Goal: Task Accomplishment & Management: Complete application form

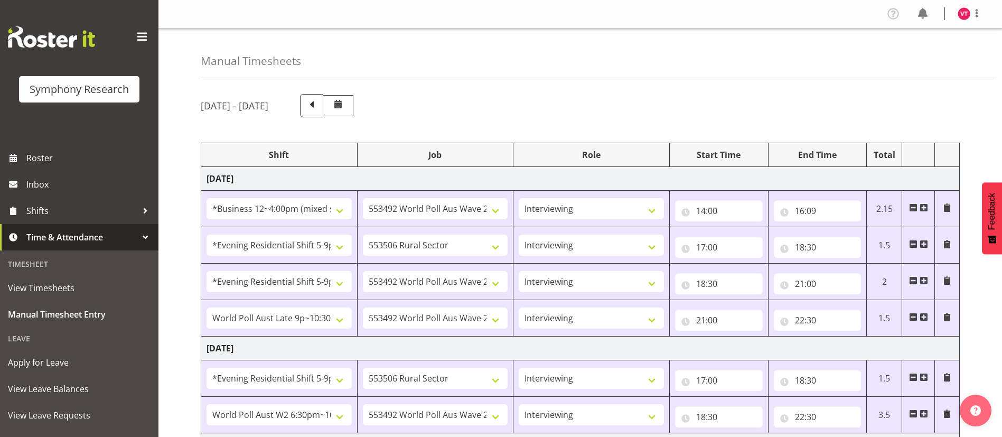
select select "81741"
select select "10499"
select select "47"
select select "48116"
select select "10587"
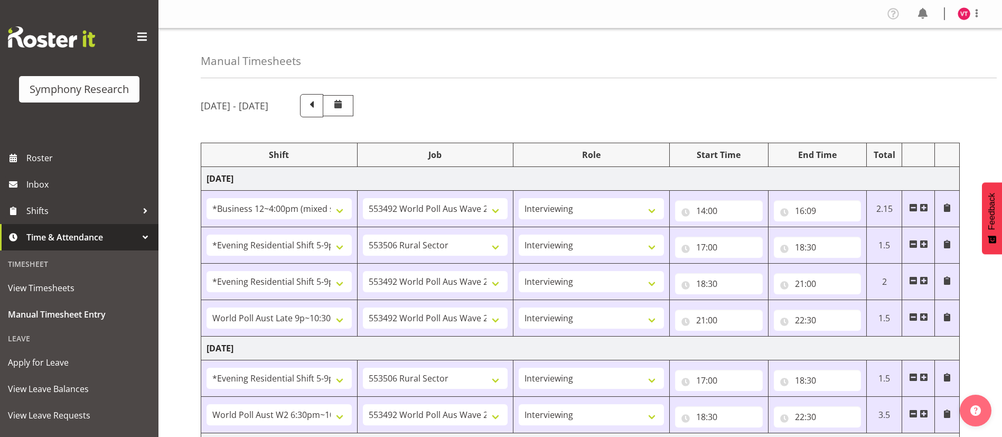
select select "47"
select select "48116"
select select "10499"
select select "47"
select select "57511"
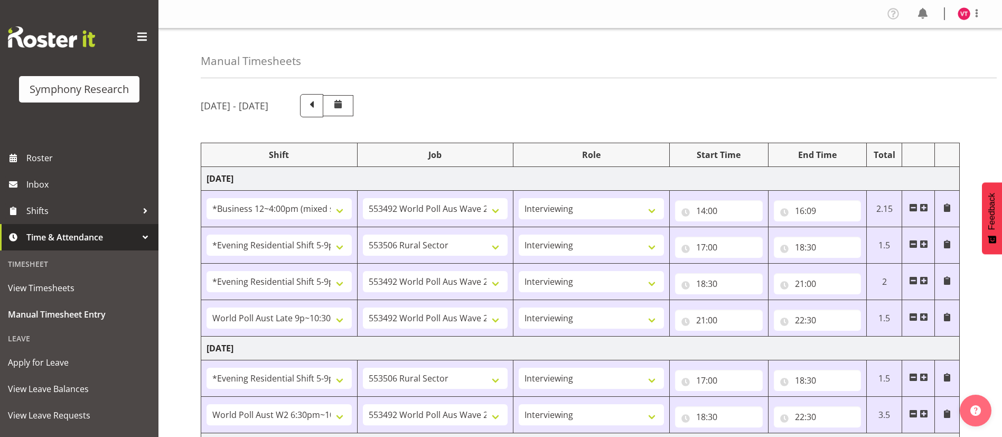
select select "10499"
select select "47"
select select "48116"
select select "10587"
select select "47"
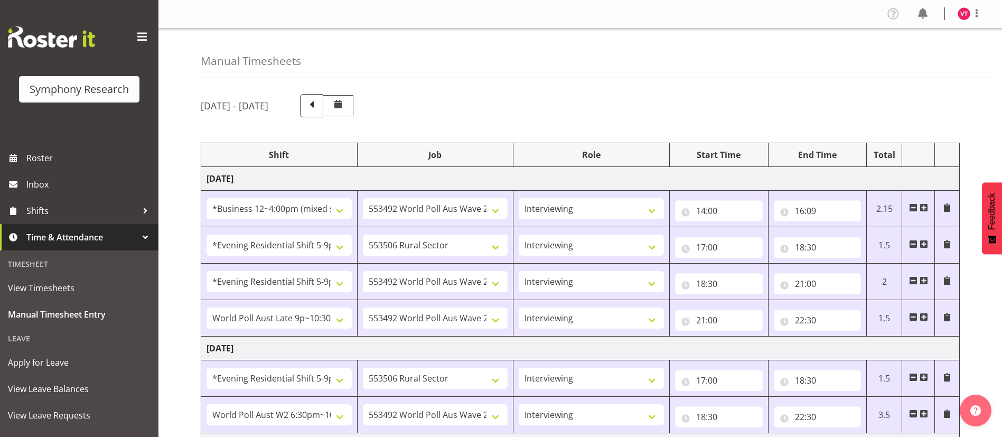
select select "56692"
select select "10499"
select select "47"
select select "81741"
select select "10587"
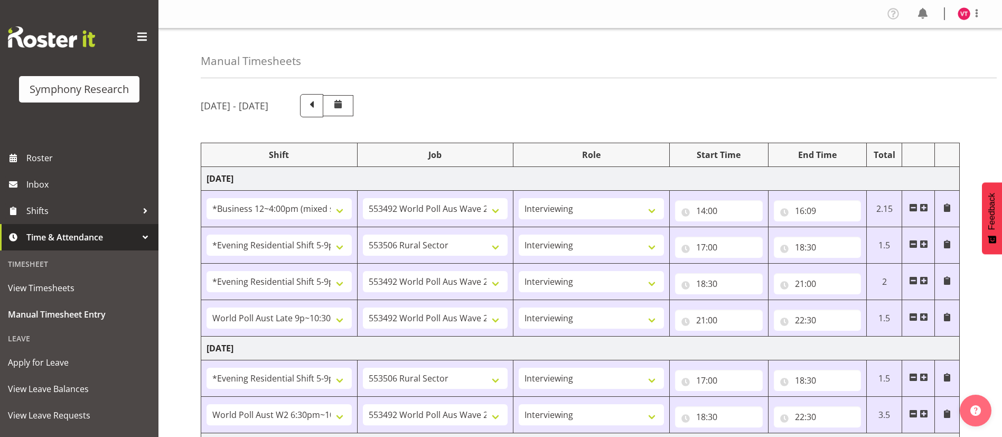
select select "47"
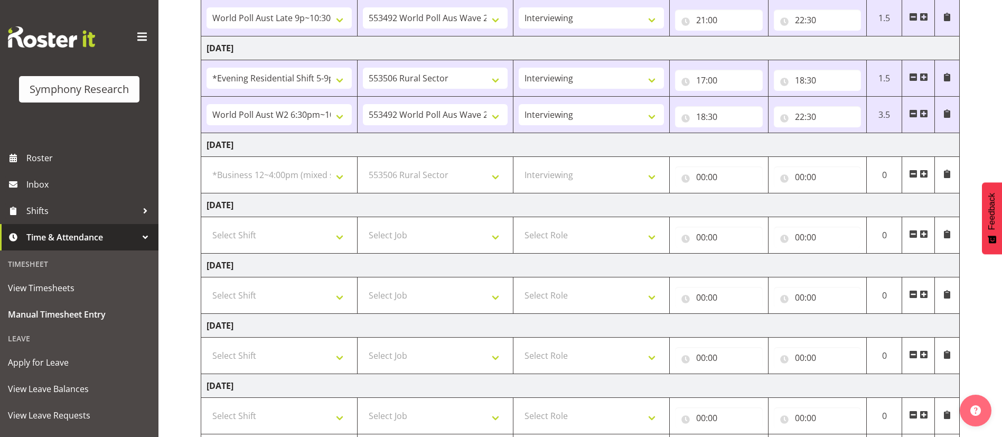
scroll to position [297, 0]
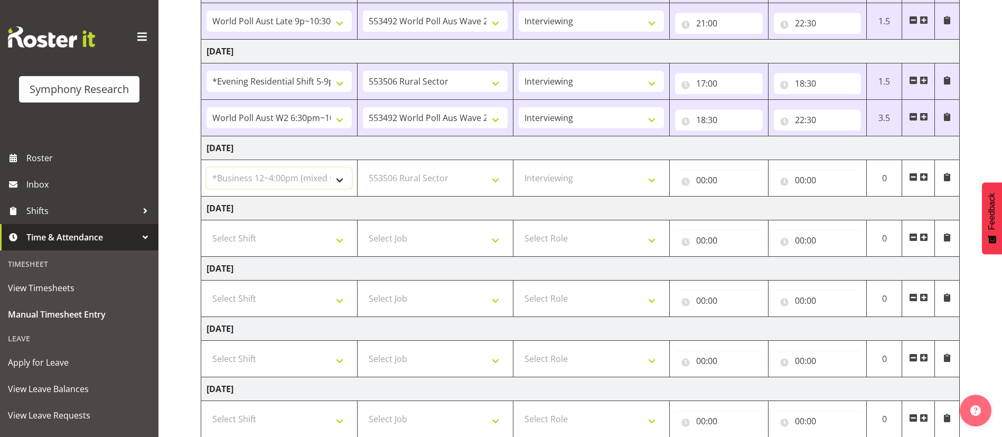
click at [334, 179] on select "Select Shift !!Weekend Residential (Roster IT Shift Label) *Business 9/10am ~ 4…" at bounding box center [279, 177] width 145 height 21
click at [207, 167] on select "Select Shift !!Weekend Residential (Roster IT Shift Label) *Business 9/10am ~ 4…" at bounding box center [279, 177] width 145 height 21
click at [713, 183] on input "00:00" at bounding box center [719, 180] width 88 height 21
click at [792, 178] on input "00:00" at bounding box center [818, 180] width 88 height 21
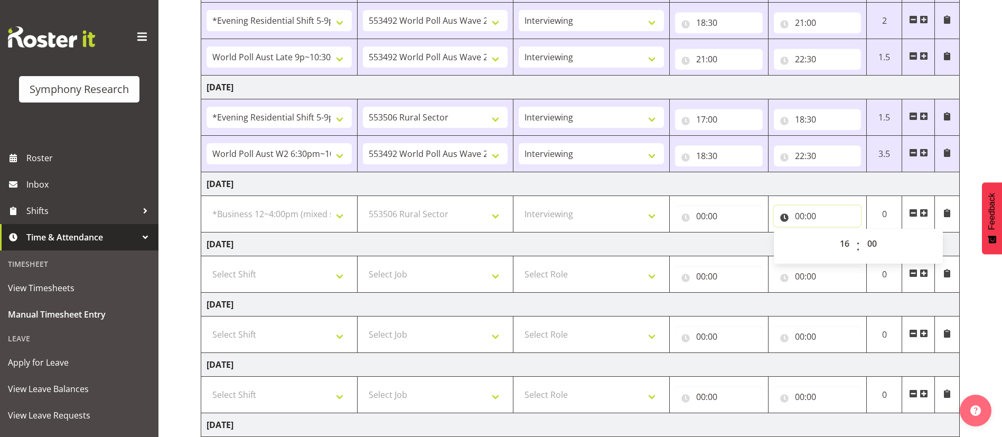
scroll to position [264, 0]
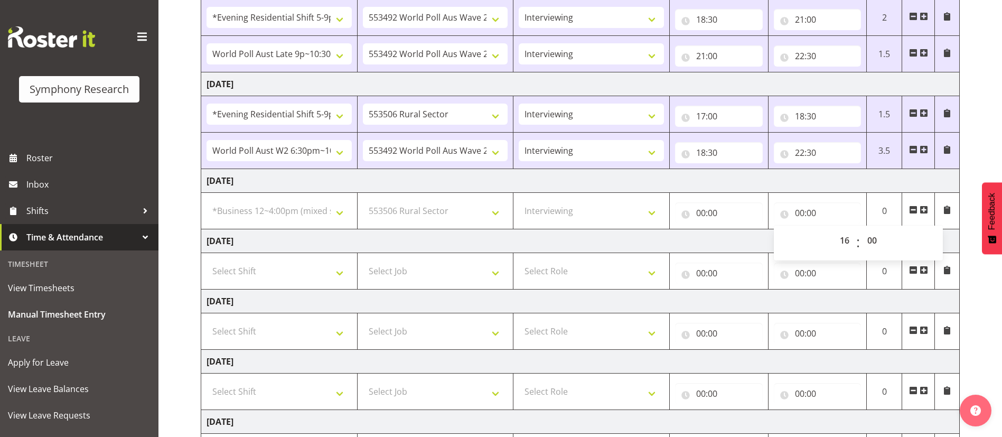
click at [926, 210] on span at bounding box center [924, 209] width 8 height 8
select select
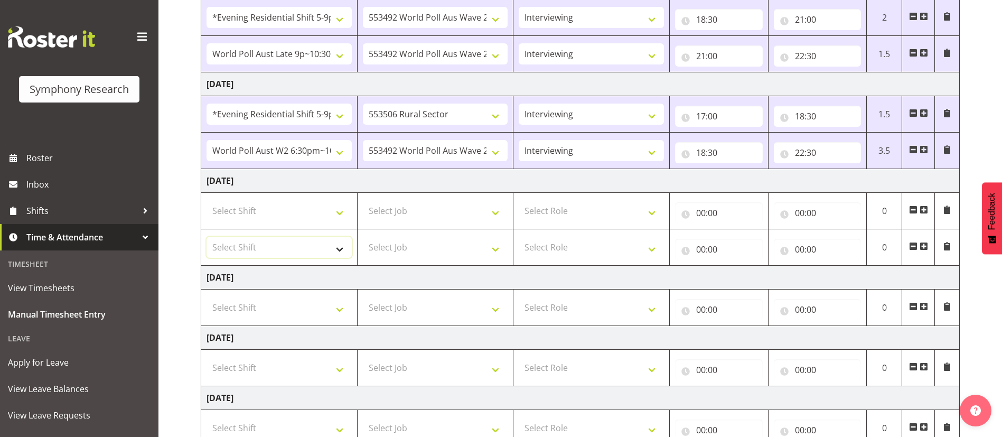
click at [347, 252] on select "Select Shift !!Weekend Residential (Roster IT Shift Label) *Business 9/10am ~ 4…" at bounding box center [279, 247] width 145 height 21
select select "48116"
click at [207, 237] on select "Select Shift !!Weekend Residential (Roster IT Shift Label) *Business 9/10am ~ 4…" at bounding box center [279, 247] width 145 height 21
click at [341, 212] on select "Select Shift !!Weekend Residential (Roster IT Shift Label) *Business 9/10am ~ 4…" at bounding box center [279, 210] width 145 height 21
select select "81741"
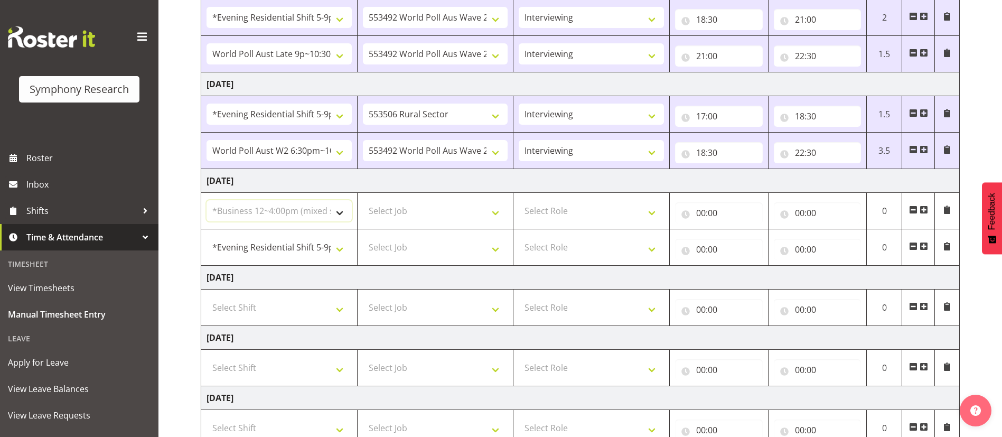
click at [207, 200] on select "Select Shift !!Weekend Residential (Roster IT Shift Label) *Business 9/10am ~ 4…" at bounding box center [279, 210] width 145 height 21
click at [446, 212] on select "Select Job 550060 IF Admin 553492 World Poll Aus Wave 2 Main 2025 553493 World …" at bounding box center [435, 210] width 145 height 21
select select "10587"
click at [363, 200] on select "Select Job 550060 IF Admin 553492 World Poll Aus Wave 2 Main 2025 553493 World …" at bounding box center [435, 210] width 145 height 21
click at [604, 207] on select "Select Role Briefing Interviewing" at bounding box center [591, 210] width 145 height 21
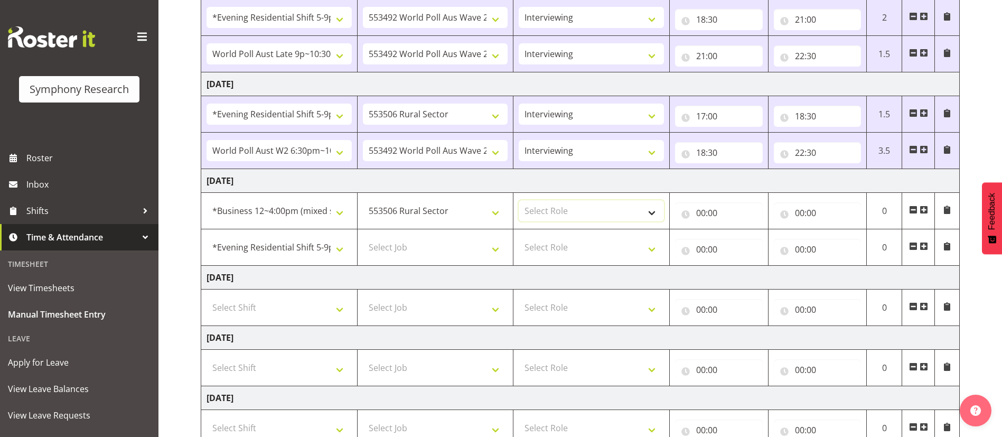
select select "47"
click at [519, 200] on select "Select Role Briefing Interviewing" at bounding box center [591, 210] width 145 height 21
click at [491, 247] on select "Select Job 550060 IF Admin 553492 World Poll Aus Wave 2 Main 2025 553493 World …" at bounding box center [435, 247] width 145 height 21
select select "10587"
click at [363, 237] on select "Select Job 550060 IF Admin 553492 World Poll Aus Wave 2 Main 2025 553493 World …" at bounding box center [435, 247] width 145 height 21
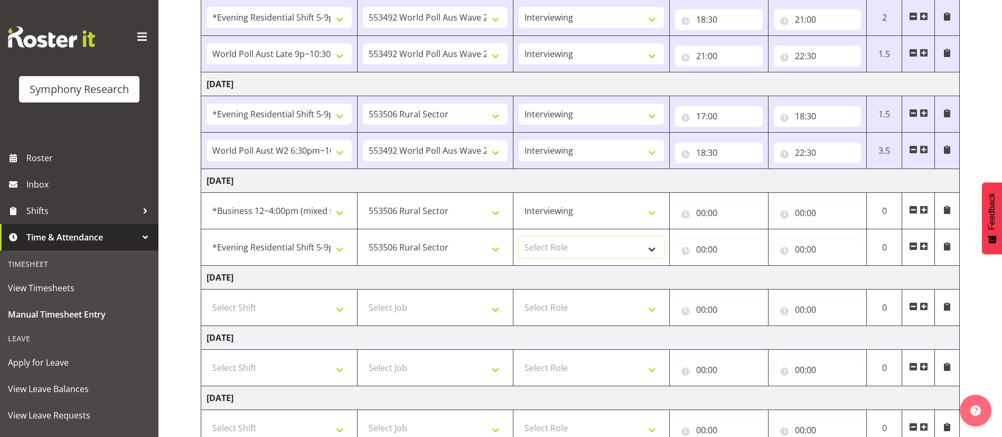
click at [618, 239] on select "Select Role Briefing Interviewing" at bounding box center [591, 247] width 145 height 21
select select "47"
click at [519, 237] on select "Select Role Briefing Interviewing" at bounding box center [591, 247] width 145 height 21
click at [704, 211] on input "00:00" at bounding box center [719, 212] width 88 height 21
click at [759, 243] on span ":" at bounding box center [760, 243] width 4 height 26
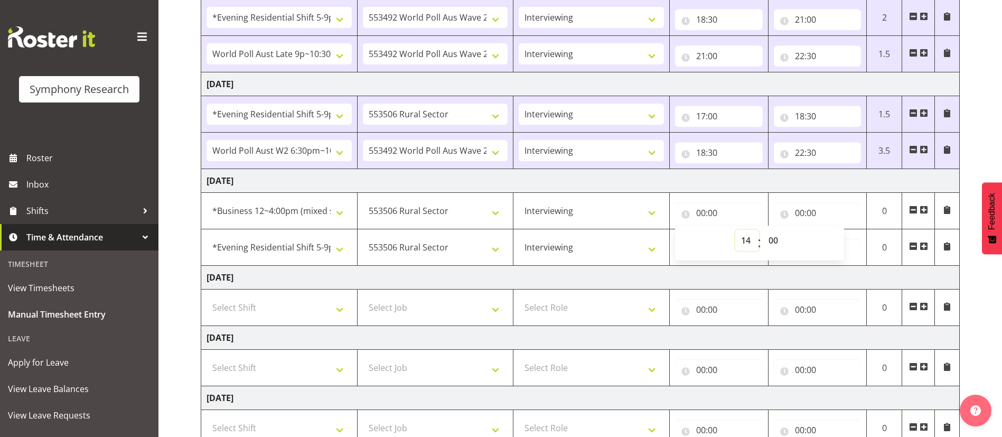
click at [749, 243] on select "00 01 02 03 04 05 06 07 08 09 10 11 12 13 14 15 16 17 18 19 20 21 22 23" at bounding box center [747, 240] width 24 height 21
click at [735, 230] on select "00 01 02 03 04 05 06 07 08 09 10 11 12 13 14 15 16 17 18 19 20 21 22 23" at bounding box center [747, 240] width 24 height 21
select select "0"
click at [798, 209] on input "00:00" at bounding box center [818, 212] width 88 height 21
click at [702, 248] on input "00:00" at bounding box center [719, 249] width 88 height 21
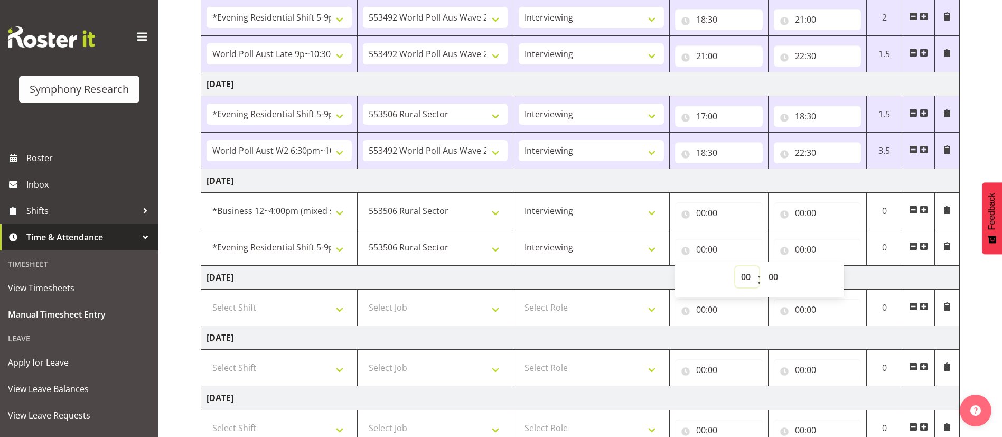
click at [744, 277] on select "00 01 02 03 04 05 06 07 08 09 10 11 12 13 14 15 16 17 18 19 20 21 22 23" at bounding box center [747, 276] width 24 height 21
select select "17"
click at [735, 266] on select "00 01 02 03 04 05 06 07 08 09 10 11 12 13 14 15 16 17 18 19 20 21 22 23" at bounding box center [747, 276] width 24 height 21
type input "17:00"
click at [799, 250] on input "00:00" at bounding box center [818, 249] width 88 height 21
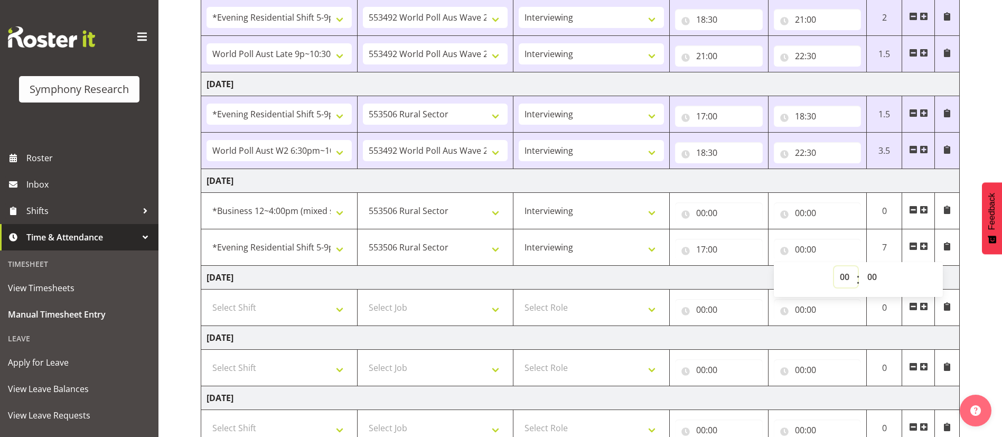
click at [844, 276] on select "00 01 02 03 04 05 06 07 08 09 10 11 12 13 14 15 16 17 18 19 20 21 22 23" at bounding box center [846, 276] width 24 height 21
select select "18"
click at [834, 266] on select "00 01 02 03 04 05 06 07 08 09 10 11 12 13 14 15 16 17 18 19 20 21 22 23" at bounding box center [846, 276] width 24 height 21
type input "18:00"
click at [873, 278] on select "00 01 02 03 04 05 06 07 08 09 10 11 12 13 14 15 16 17 18 19 20 21 22 23 24 25 2…" at bounding box center [874, 276] width 24 height 21
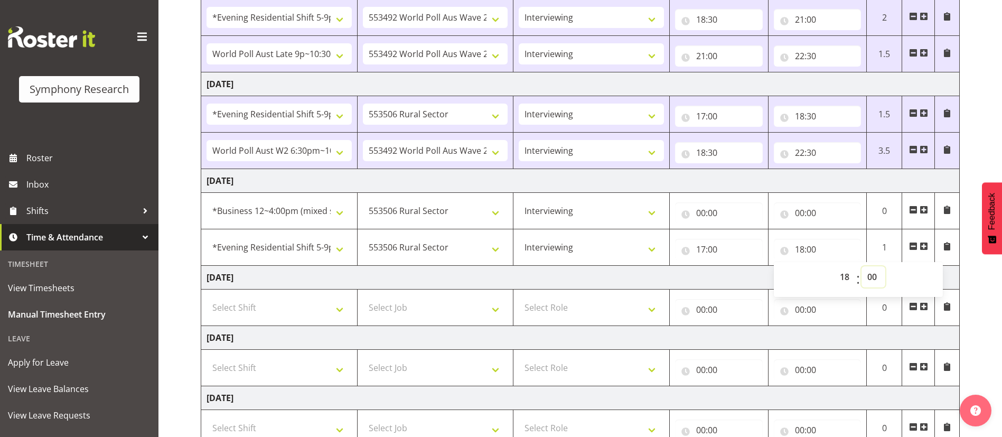
select select "30"
click at [862, 266] on select "00 01 02 03 04 05 06 07 08 09 10 11 12 13 14 15 16 17 18 19 20 21 22 23 24 25 2…" at bounding box center [874, 276] width 24 height 21
type input "18:30"
click at [651, 278] on td "[DATE]" at bounding box center [580, 278] width 759 height 24
click at [925, 246] on span at bounding box center [924, 246] width 8 height 8
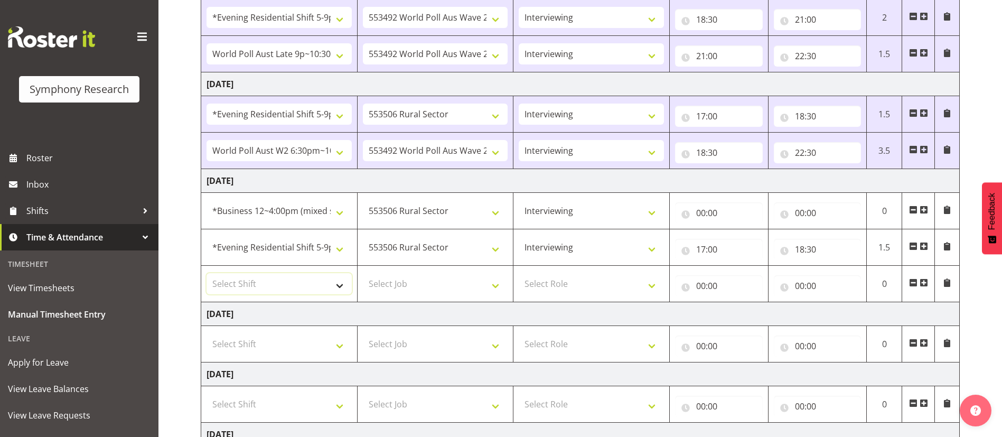
click at [335, 286] on select "Select Shift !!Weekend Residential (Roster IT Shift Label) *Business 9/10am ~ 4…" at bounding box center [279, 283] width 145 height 21
select select "56692"
click at [207, 273] on select "Select Shift !!Weekend Residential (Roster IT Shift Label) *Business 9/10am ~ 4…" at bounding box center [279, 283] width 145 height 21
click at [460, 283] on select "Select Job 550060 IF Admin 553492 World Poll Aus Wave 2 Main 2025 553493 World …" at bounding box center [435, 283] width 145 height 21
select select "10499"
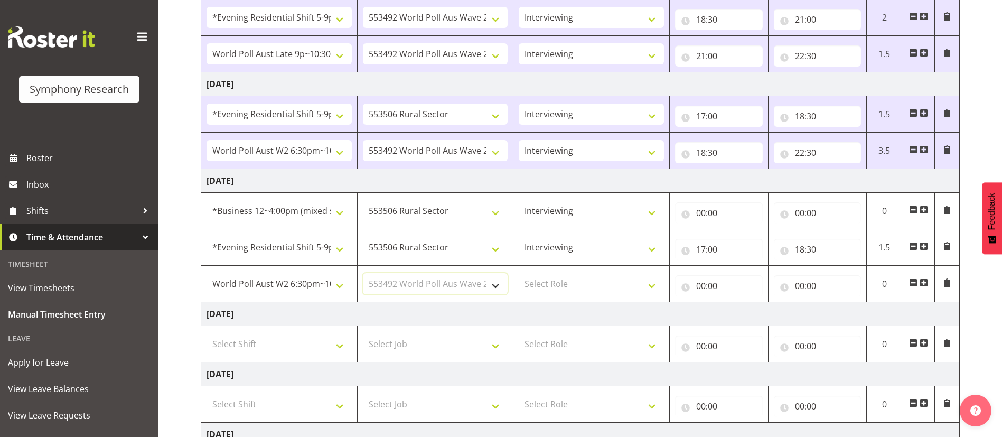
click at [363, 273] on select "Select Job 550060 IF Admin 553492 World Poll Aus Wave 2 Main 2025 553493 World …" at bounding box center [435, 283] width 145 height 21
click at [580, 278] on select "Select Role Briefing Interviewing" at bounding box center [591, 283] width 145 height 21
select select "47"
click at [519, 273] on select "Select Role Briefing Interviewing" at bounding box center [591, 283] width 145 height 21
click at [698, 283] on input "00:00" at bounding box center [719, 285] width 88 height 21
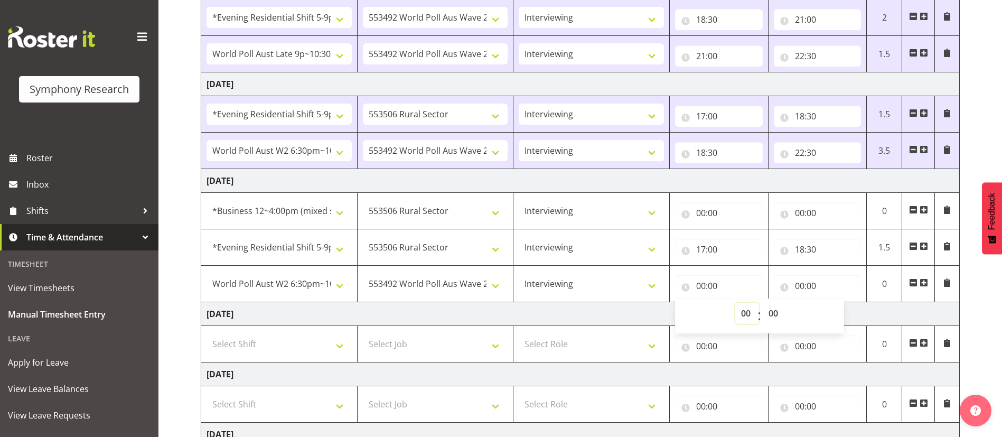
click at [746, 313] on select "00 01 02 03 04 05 06 07 08 09 10 11 12 13 14 15 16 17 18 19 20 21 22 23" at bounding box center [747, 313] width 24 height 21
select select "18"
click at [735, 303] on select "00 01 02 03 04 05 06 07 08 09 10 11 12 13 14 15 16 17 18 19 20 21 22 23" at bounding box center [747, 313] width 24 height 21
type input "18:00"
click at [751, 277] on input "18:00" at bounding box center [719, 285] width 88 height 21
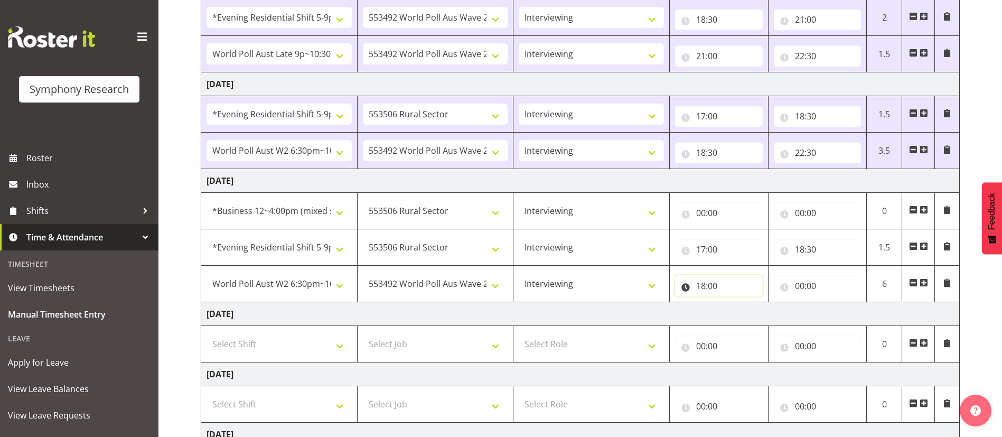
click at [751, 277] on input "18:00" at bounding box center [719, 285] width 88 height 21
click at [775, 317] on select "00 01 02 03 04 05 06 07 08 09 10 11 12 13 14 15 16 17 18 19 20 21 22 23 24 25 2…" at bounding box center [775, 313] width 24 height 21
select select "30"
click at [763, 303] on select "00 01 02 03 04 05 06 07 08 09 10 11 12 13 14 15 16 17 18 19 20 21 22 23 24 25 2…" at bounding box center [775, 313] width 24 height 21
type input "18:30"
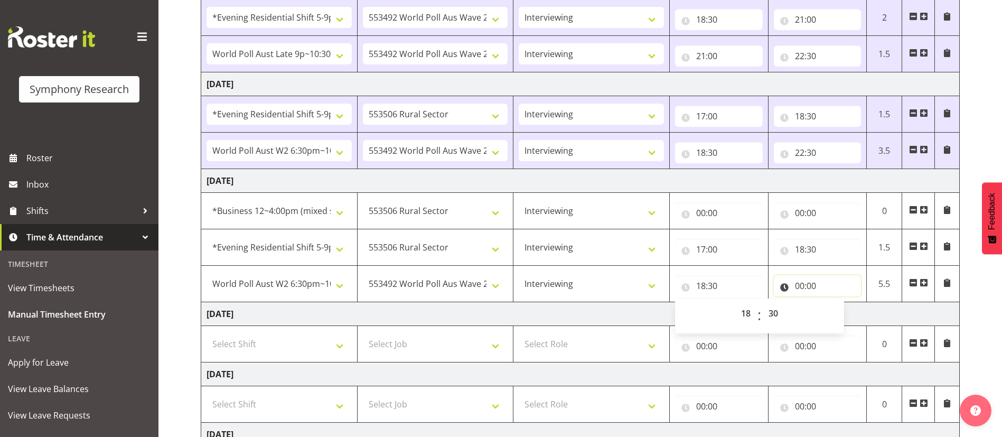
click at [799, 285] on input "00:00" at bounding box center [818, 285] width 88 height 21
click at [844, 313] on select "00 01 02 03 04 05 06 07 08 09 10 11 12 13 14 15 16 17 18 19 20 21 22 23" at bounding box center [846, 313] width 24 height 21
select select "22"
click at [834, 303] on select "00 01 02 03 04 05 06 07 08 09 10 11 12 13 14 15 16 17 18 19 20 21 22 23" at bounding box center [846, 313] width 24 height 21
type input "22:00"
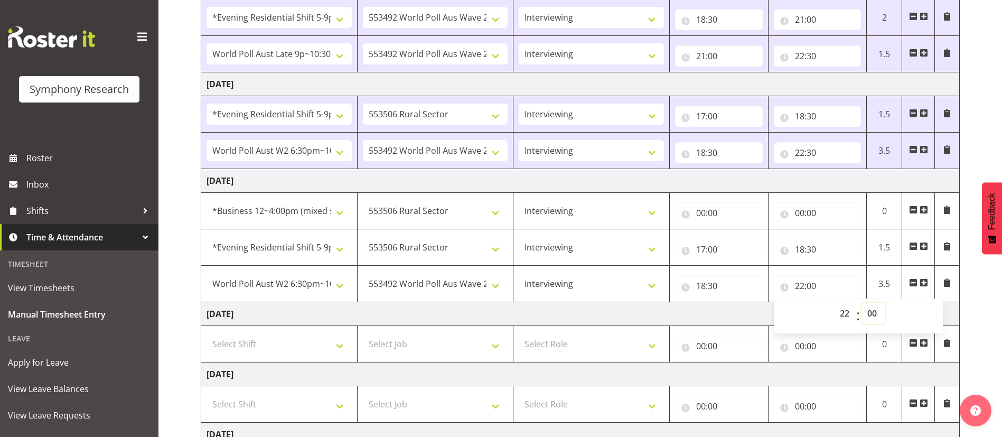
click at [876, 315] on select "00 01 02 03 04 05 06 07 08 09 10 11 12 13 14 15 16 17 18 19 20 21 22 23 24 25 2…" at bounding box center [874, 313] width 24 height 21
select select "30"
click at [862, 303] on select "00 01 02 03 04 05 06 07 08 09 10 11 12 13 14 15 16 17 18 19 20 21 22 23 24 25 2…" at bounding box center [874, 313] width 24 height 21
type input "22:30"
click at [720, 305] on td "[DATE]" at bounding box center [580, 314] width 759 height 24
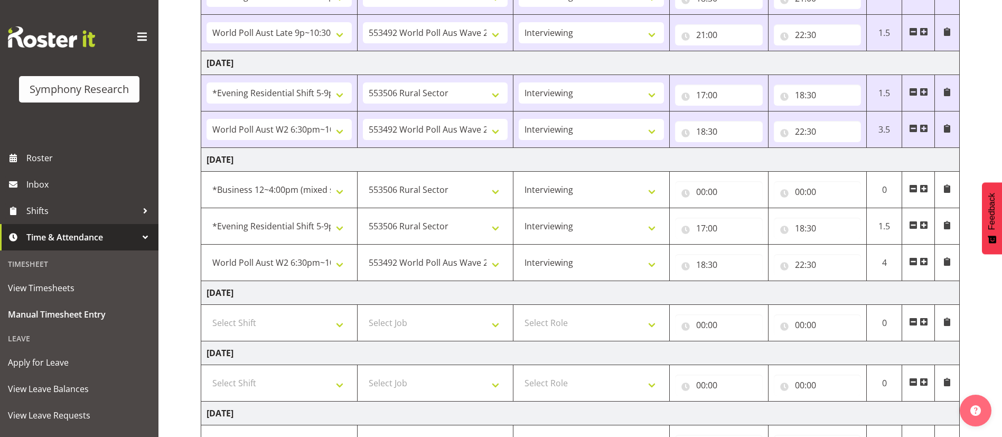
scroll to position [442, 0]
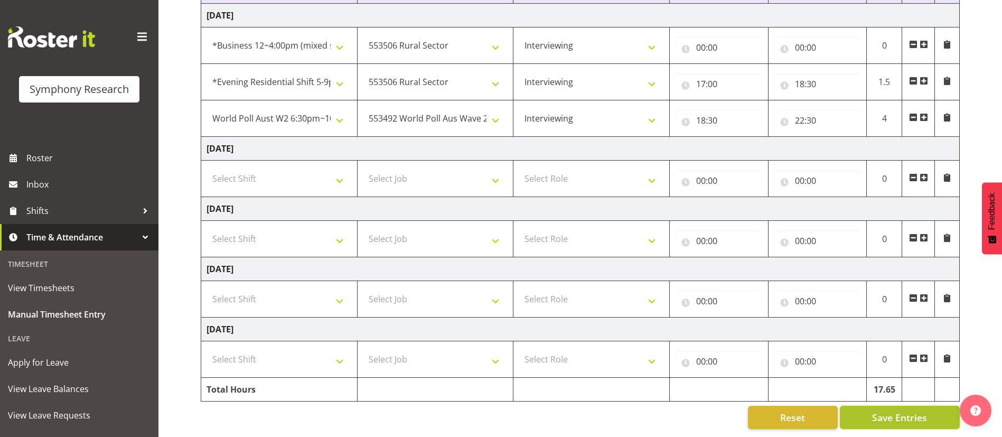
click at [882, 410] on span "Save Entries" at bounding box center [899, 417] width 55 height 14
type input "14:00"
type input "16:00"
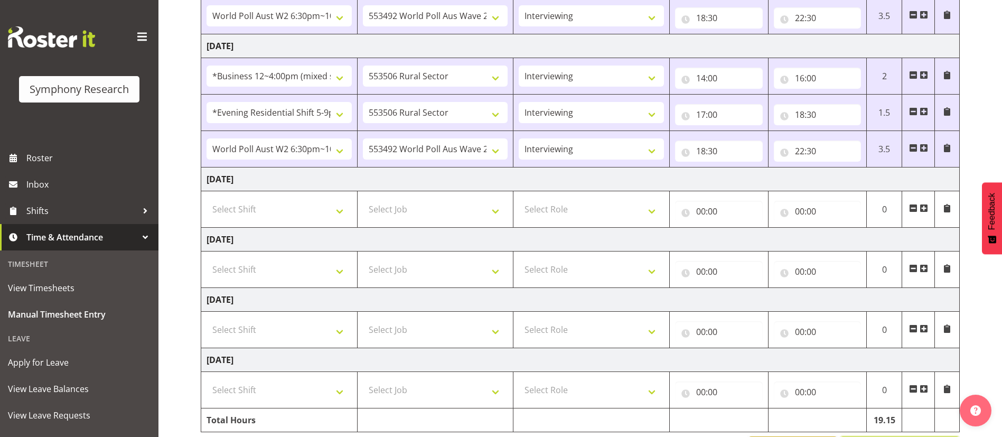
scroll to position [400, 0]
click at [817, 81] on input "16:00" at bounding box center [818, 76] width 88 height 21
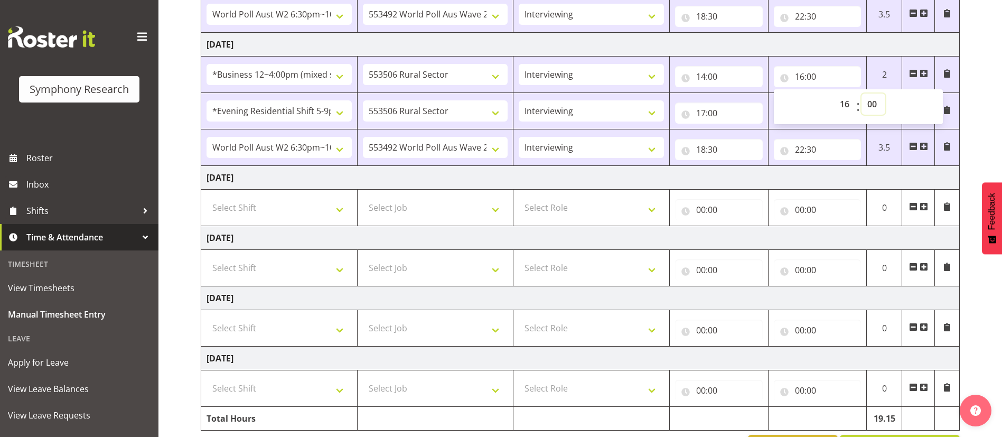
click at [874, 101] on select "00 01 02 03 04 05 06 07 08 09 10 11 12 13 14 15 16 17 18 19 20 21 22 23 24 25 2…" at bounding box center [874, 104] width 24 height 21
select select "9"
click at [862, 94] on select "00 01 02 03 04 05 06 07 08 09 10 11 12 13 14 15 16 17 18 19 20 21 22 23 24 25 2…" at bounding box center [874, 104] width 24 height 21
type input "16:09"
click at [800, 176] on td "[DATE]" at bounding box center [580, 178] width 759 height 24
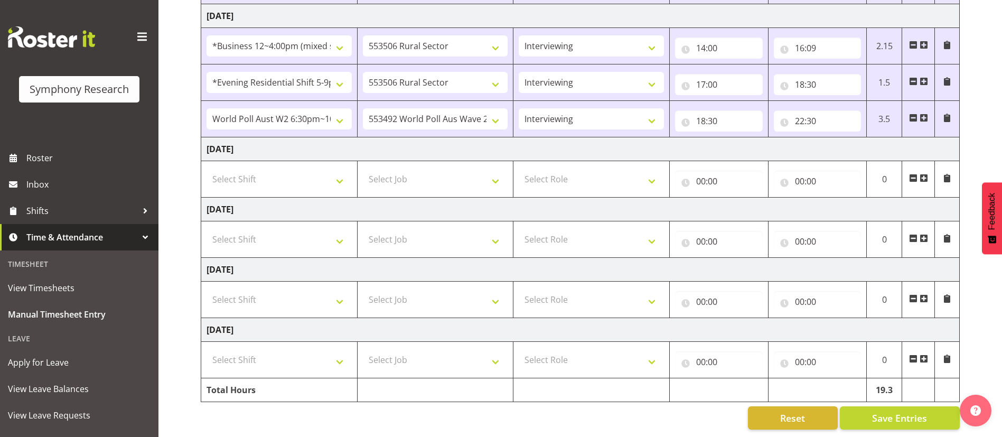
scroll to position [442, 0]
click at [897, 410] on span "Save Entries" at bounding box center [899, 417] width 55 height 14
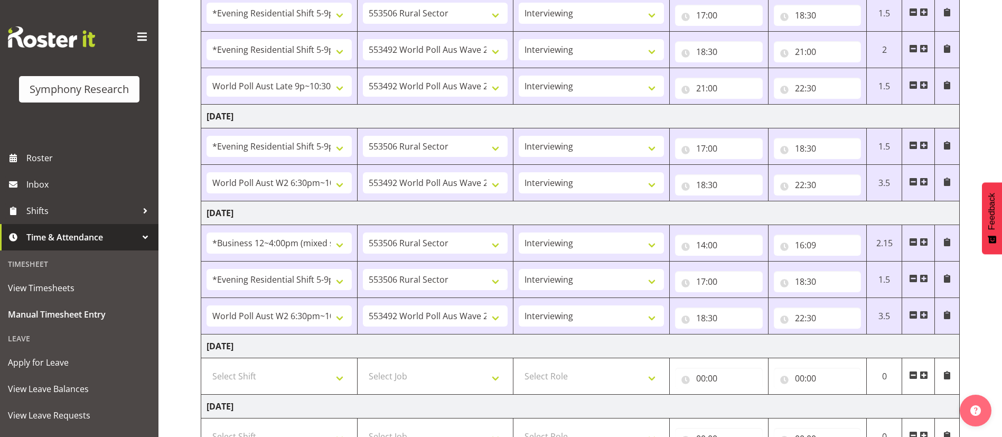
scroll to position [215, 0]
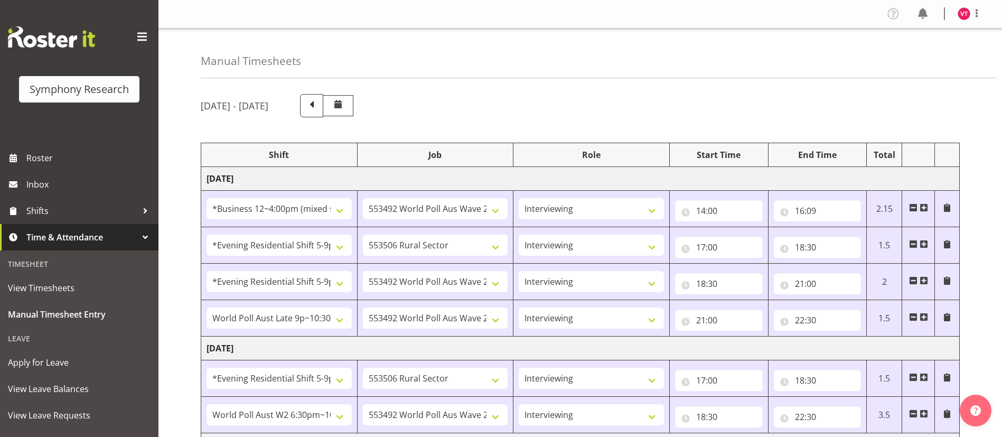
select select "81741"
select select "10499"
select select "47"
select select "48116"
select select "10587"
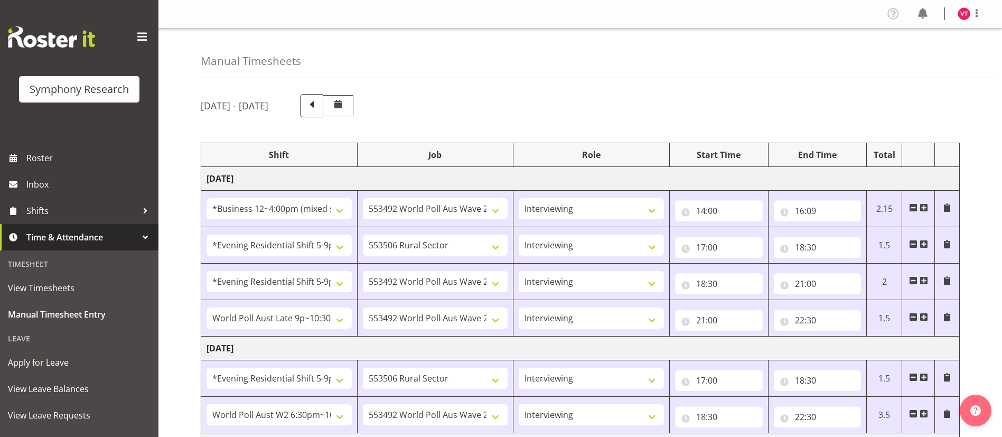
select select "47"
select select "48116"
select select "10499"
select select "47"
select select "57511"
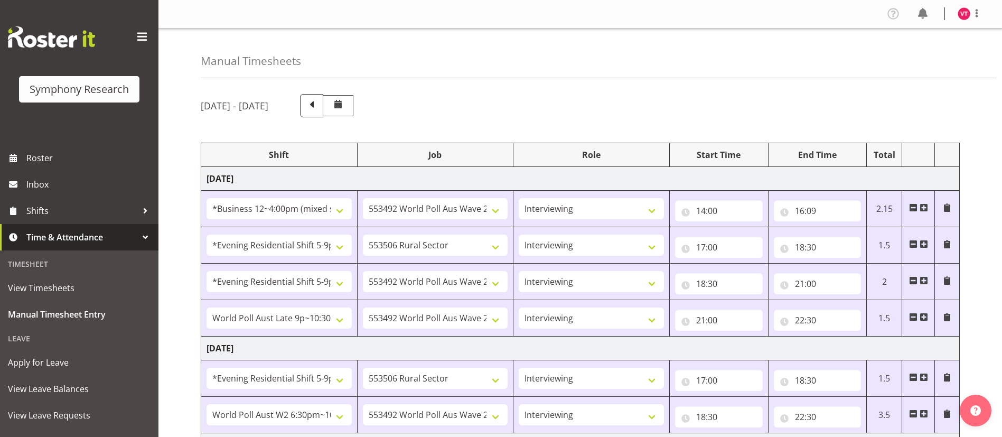
select select "10499"
select select "47"
select select "48116"
select select "10587"
select select "47"
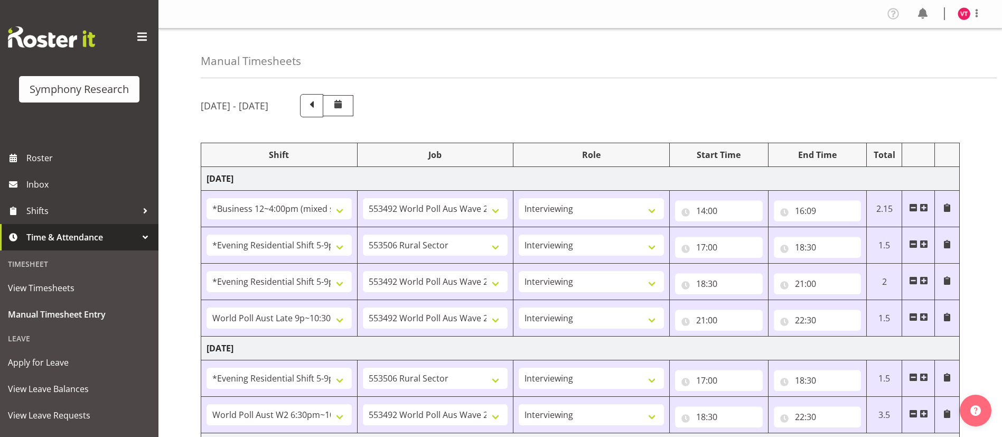
select select "56692"
select select "10499"
select select "47"
select select "81741"
select select "10587"
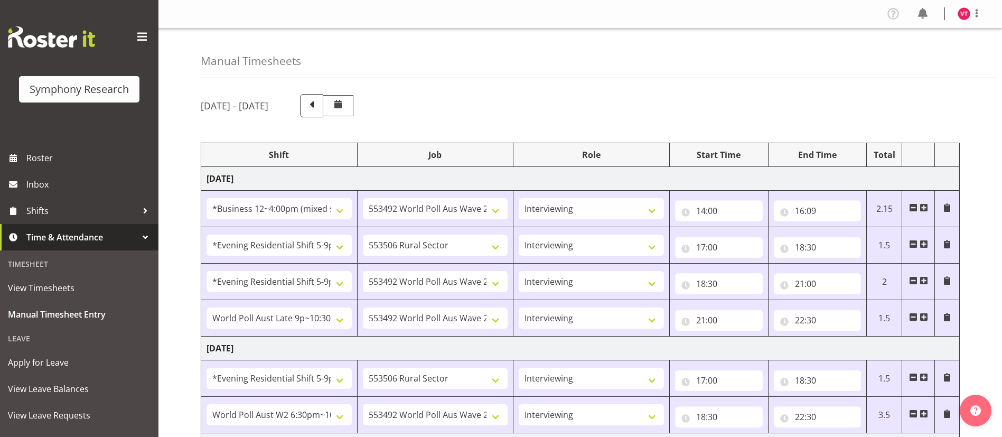
select select "47"
select select "48116"
select select "10587"
select select "47"
select select "56692"
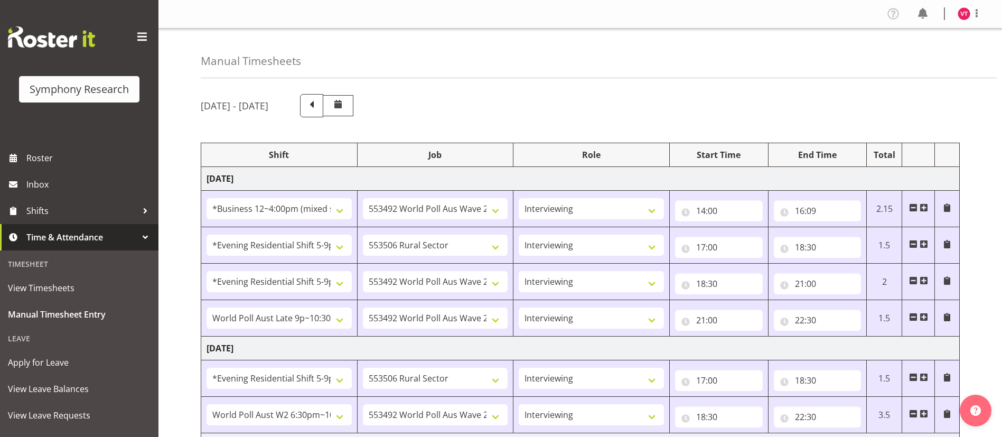
select select "10499"
select select "47"
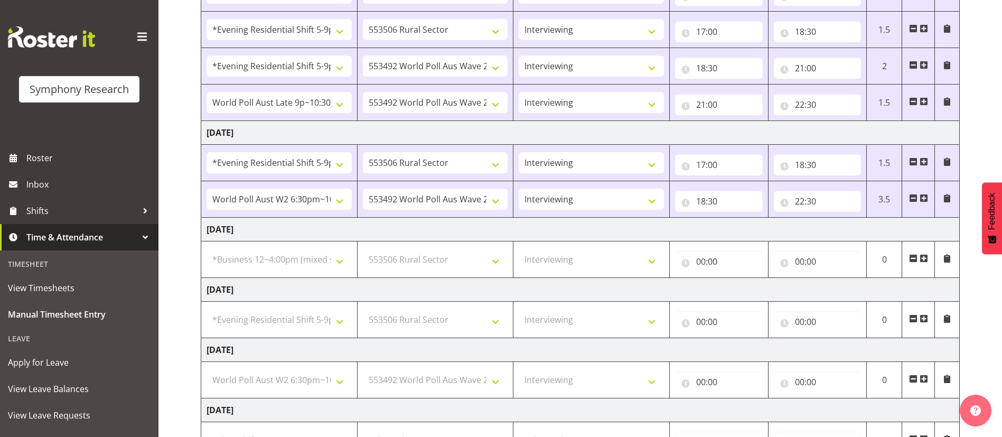
scroll to position [215, 0]
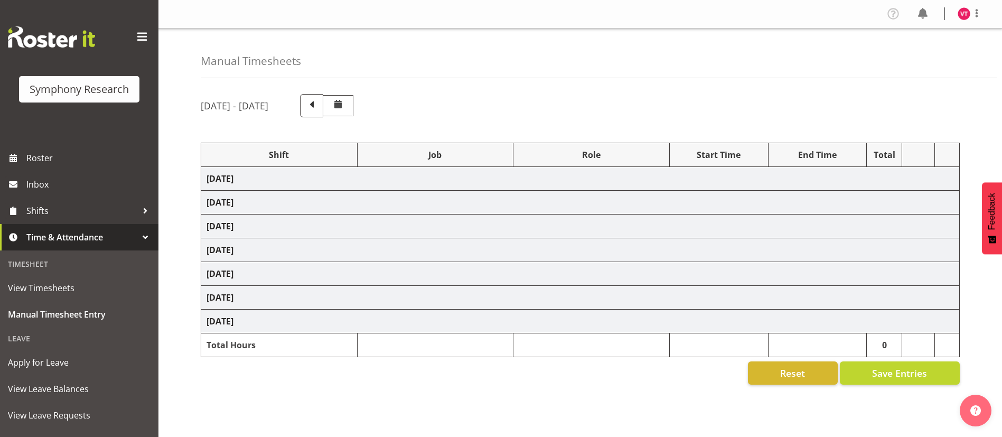
select select "81741"
select select "10499"
select select "47"
select select "48116"
select select "10587"
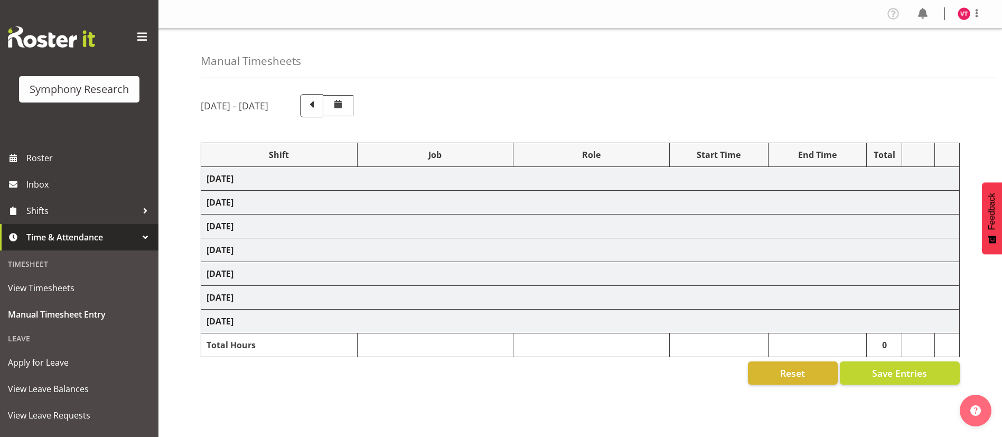
select select "47"
select select "48116"
select select "10499"
select select "47"
select select "57511"
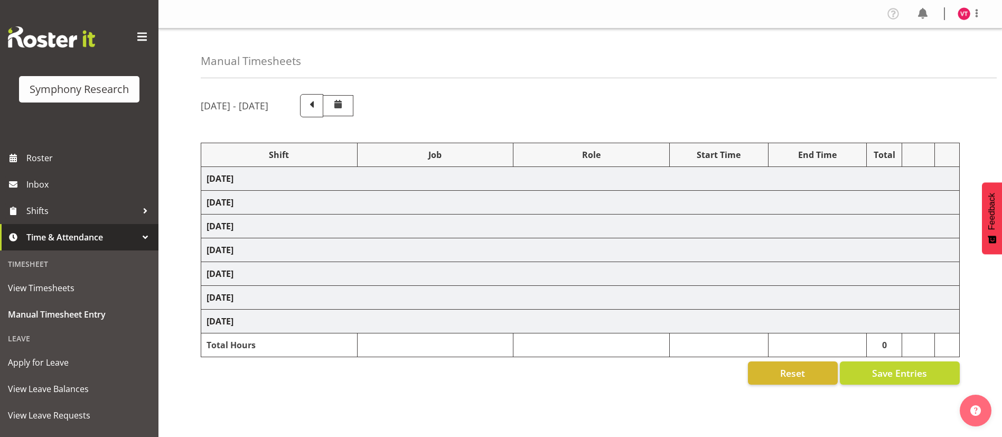
select select "10499"
select select "47"
select select "48116"
select select "10587"
select select "47"
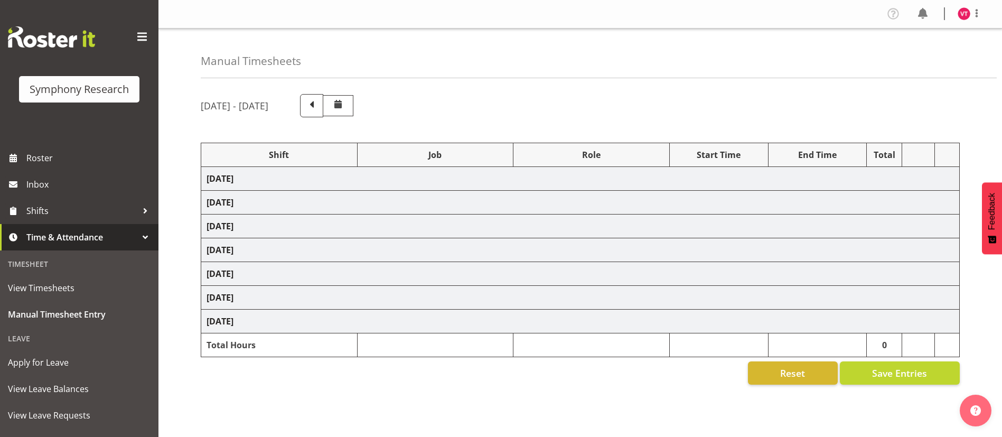
select select "56692"
select select "10499"
select select "47"
select select "81741"
select select "10587"
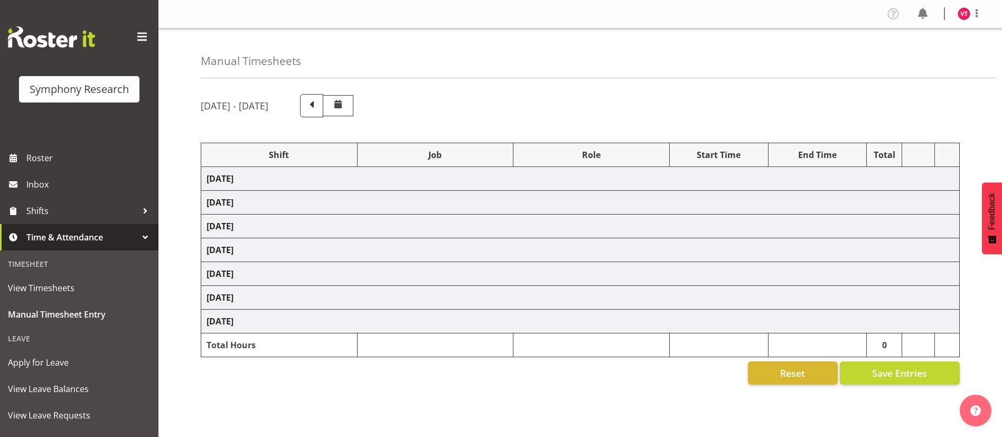
select select "47"
select select "48116"
select select "10587"
select select "47"
select select "56692"
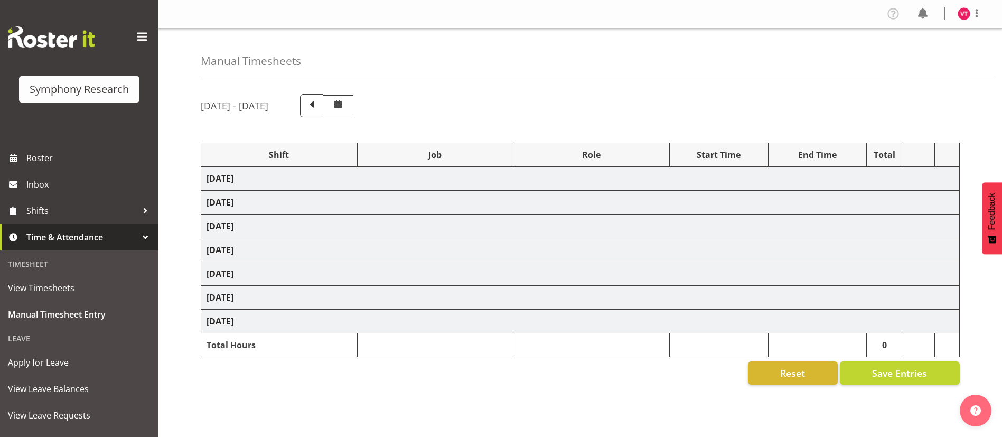
select select "10499"
select select "47"
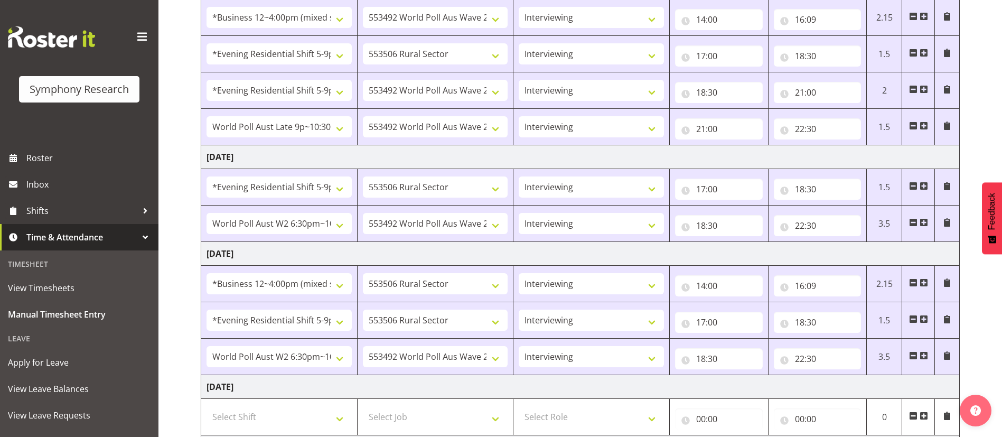
scroll to position [190, 0]
